Goal: Information Seeking & Learning: Find specific fact

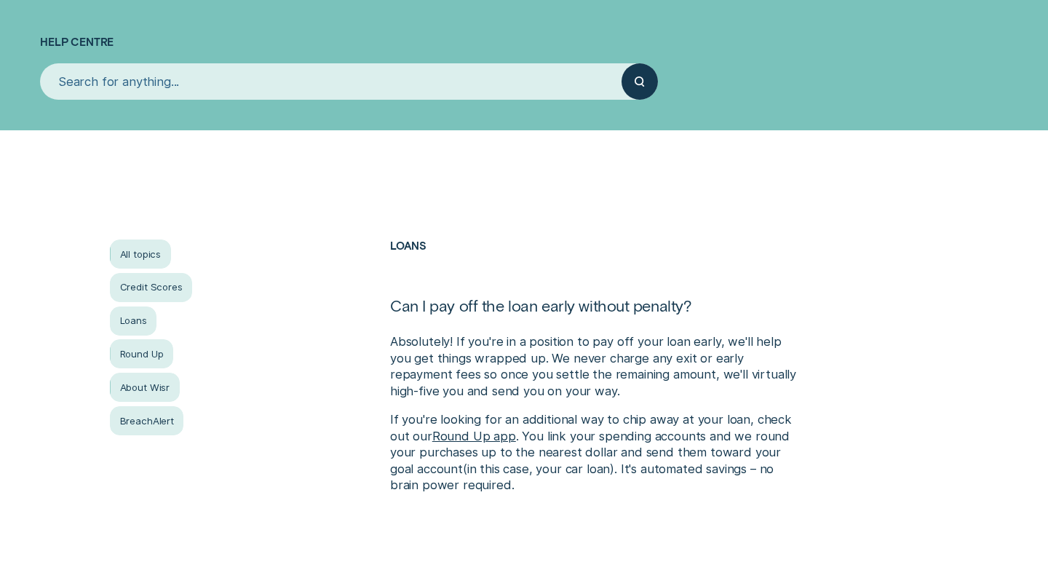
scroll to position [141, 0]
click at [85, 81] on input "search" at bounding box center [330, 81] width 581 height 36
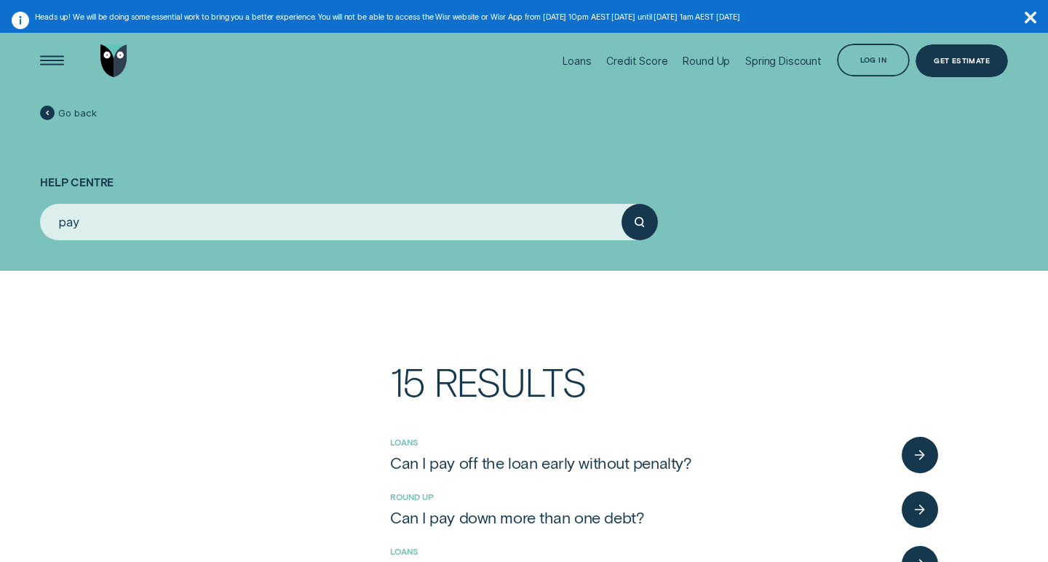
scroll to position [0, 0]
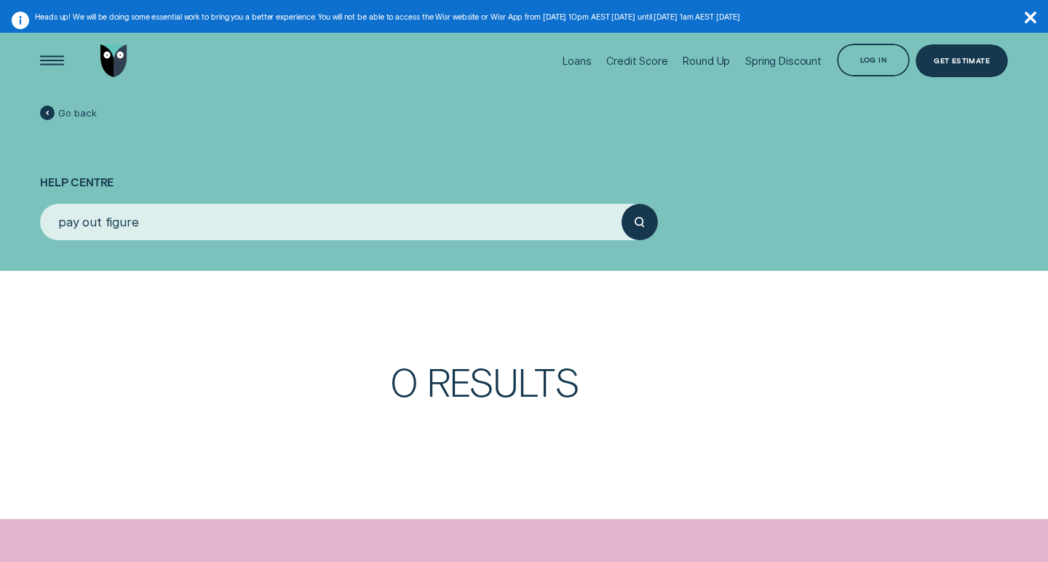
type input "pay out figure"
click at [640, 221] on button "submit" at bounding box center [639, 222] width 36 height 36
click at [870, 67] on div "Log in" at bounding box center [873, 60] width 73 height 33
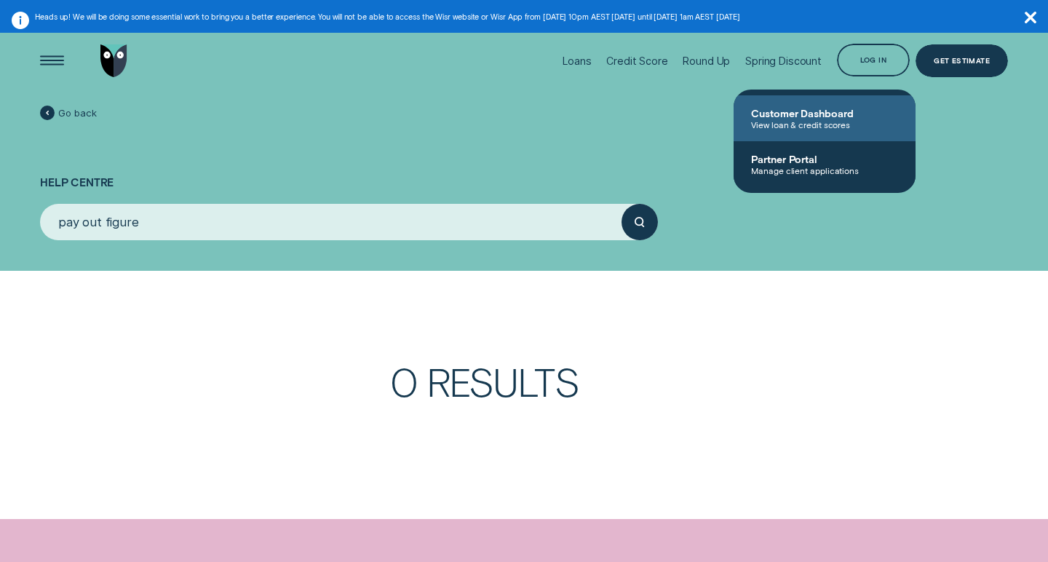
click at [820, 113] on span "Customer Dashboard" at bounding box center [824, 113] width 147 height 12
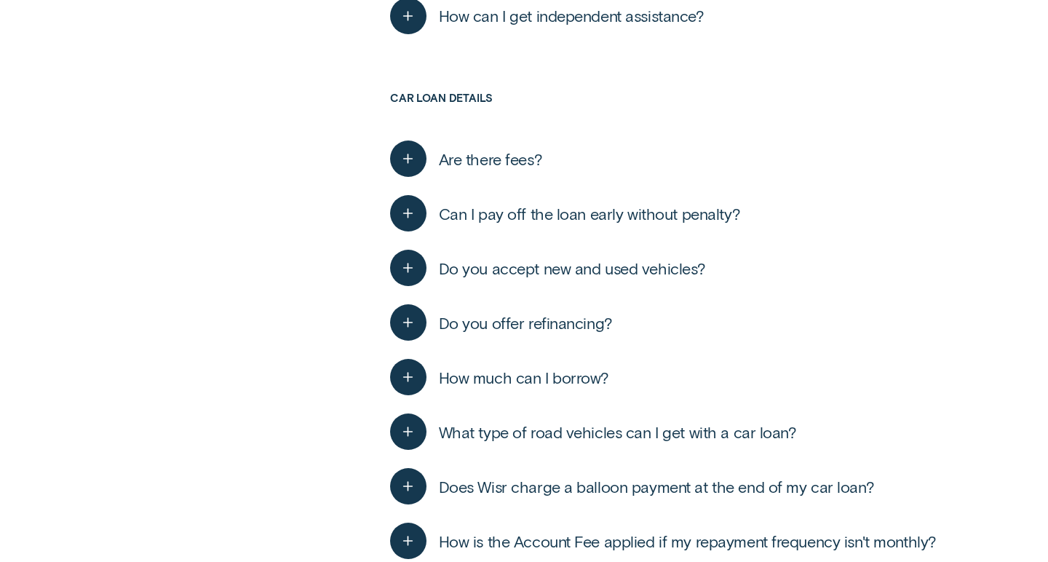
scroll to position [3470, 0]
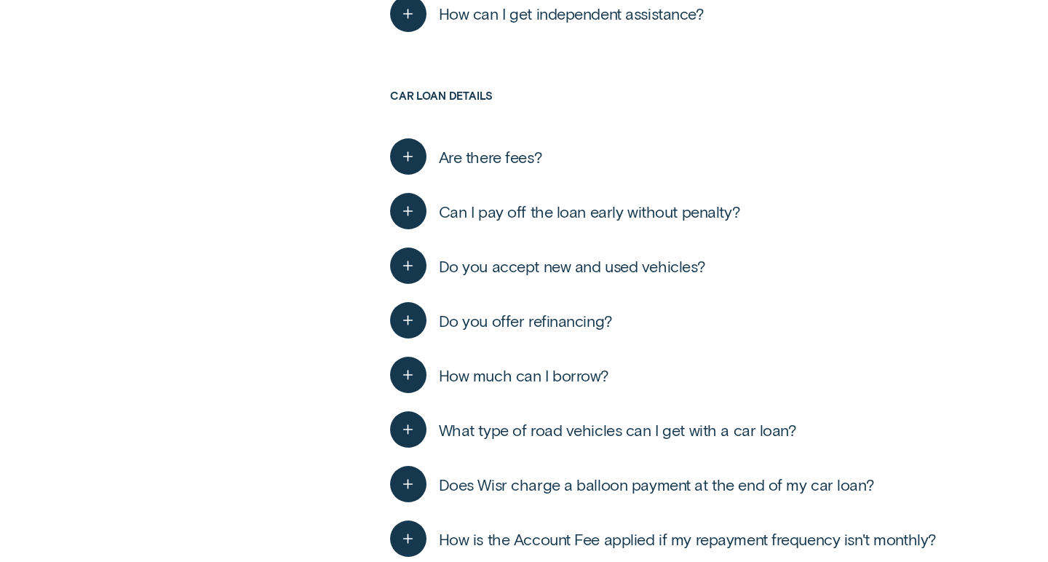
click at [462, 209] on span "Can I pay off the loan early without penalty?" at bounding box center [590, 212] width 302 height 20
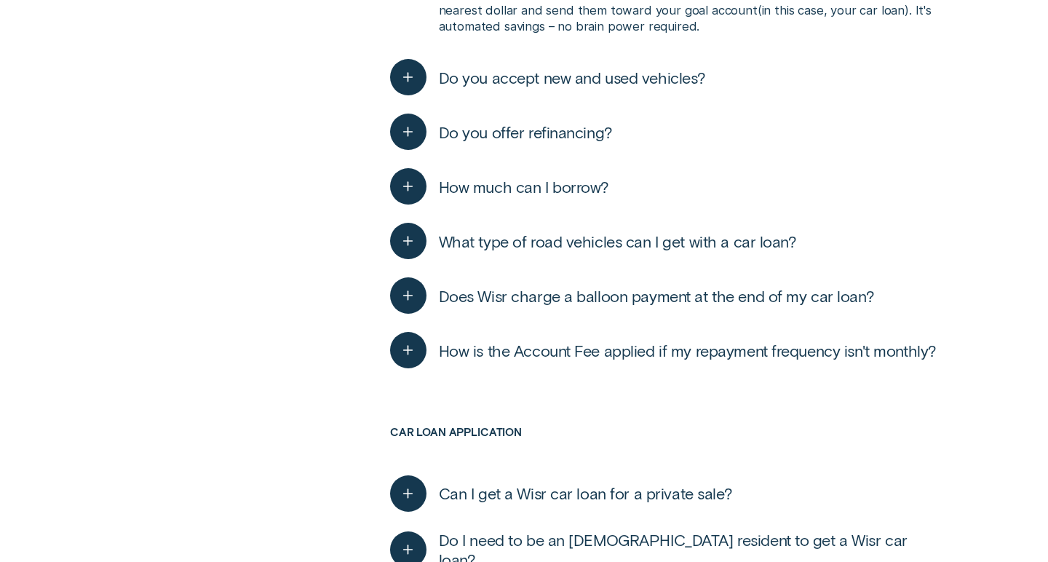
scroll to position [3800, 0]
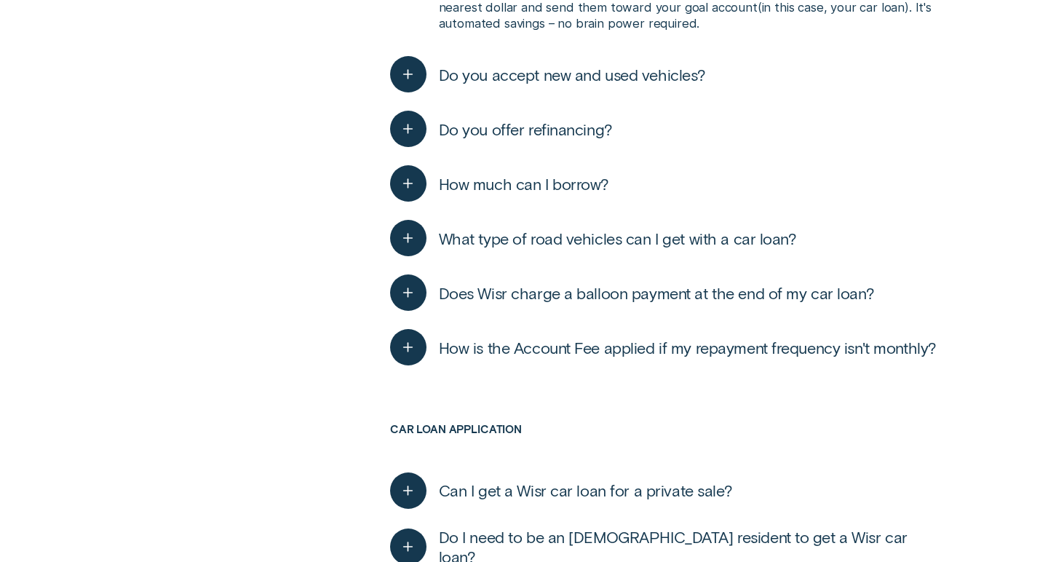
click at [467, 338] on span "How is the Account Fee applied if my repayment frequency isn't monthly?" at bounding box center [688, 348] width 498 height 20
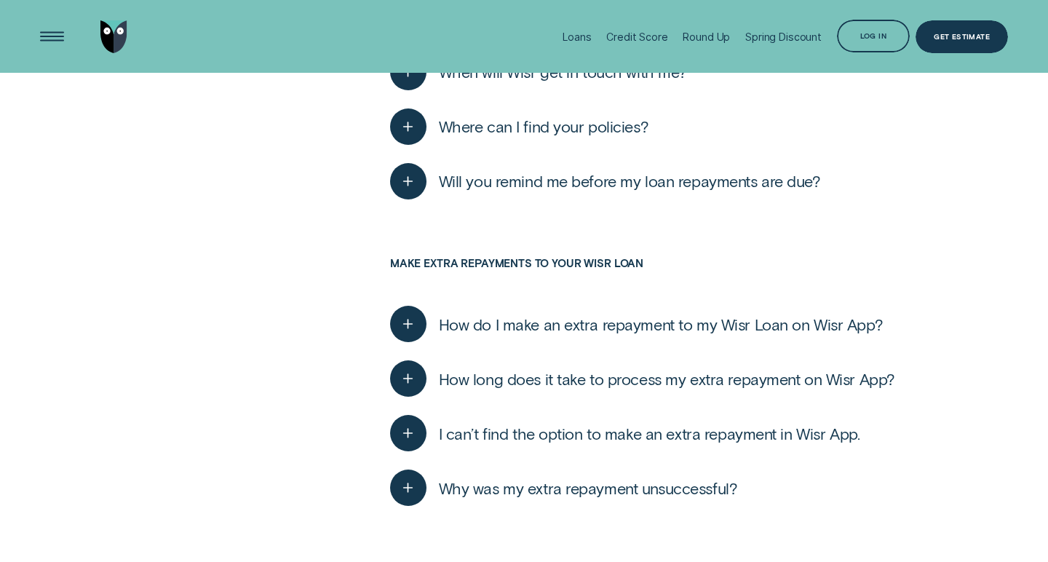
scroll to position [5492, 0]
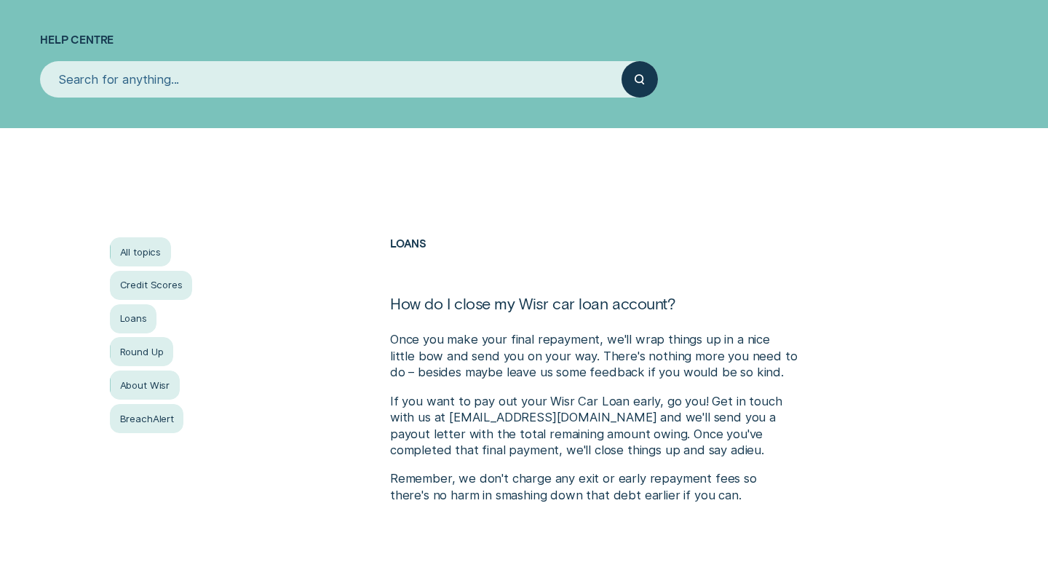
scroll to position [146, 0]
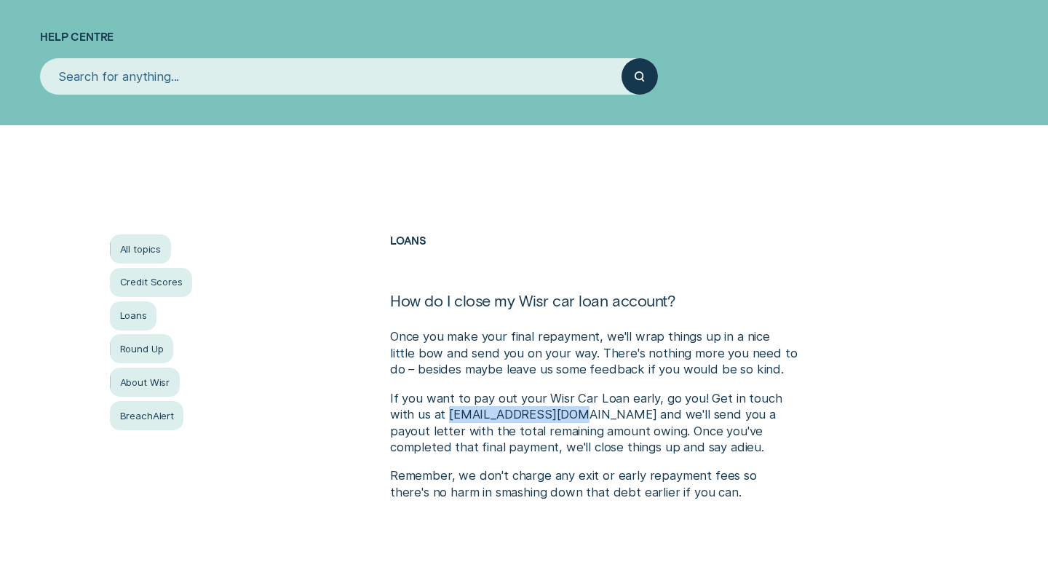
drag, startPoint x: 450, startPoint y: 415, endPoint x: 568, endPoint y: 415, distance: 118.6
click at [568, 415] on p "If you want to pay out your Wisr Car Loan early, go you! Get in touch with us a…" at bounding box center [593, 422] width 407 height 65
copy p "contact@wisr.com.au"
